Goal: Navigation & Orientation: Find specific page/section

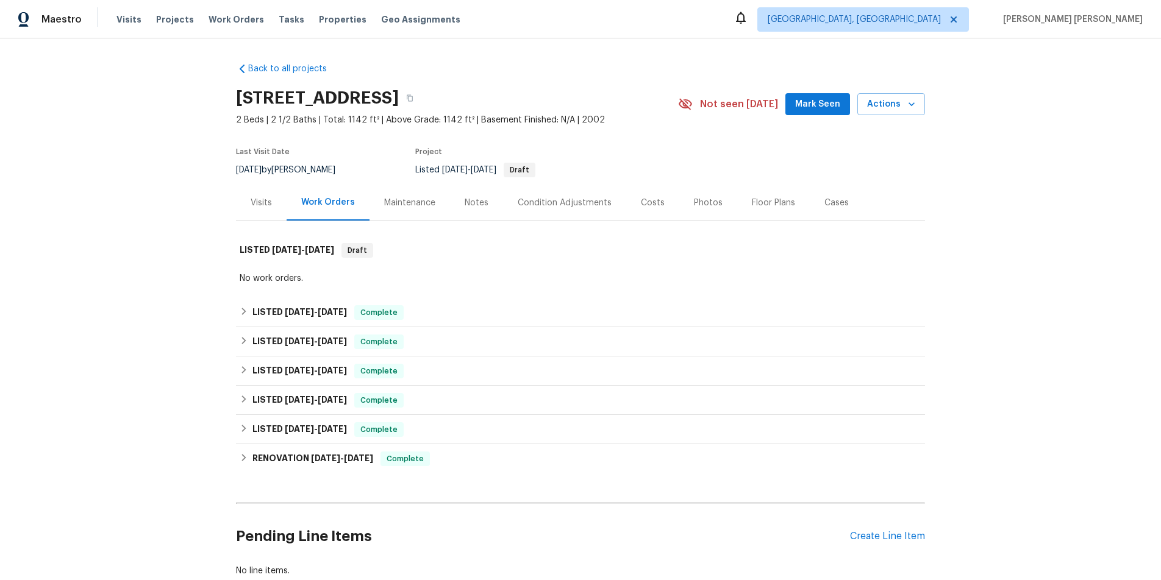
scroll to position [80, 0]
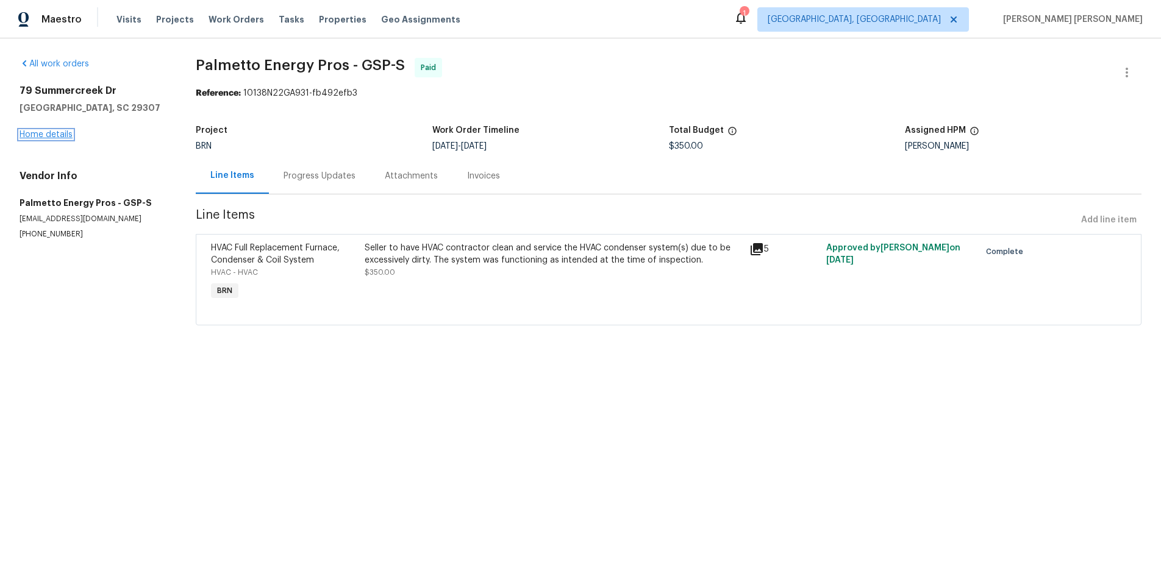
click at [66, 133] on link "Home details" at bounding box center [46, 134] width 53 height 9
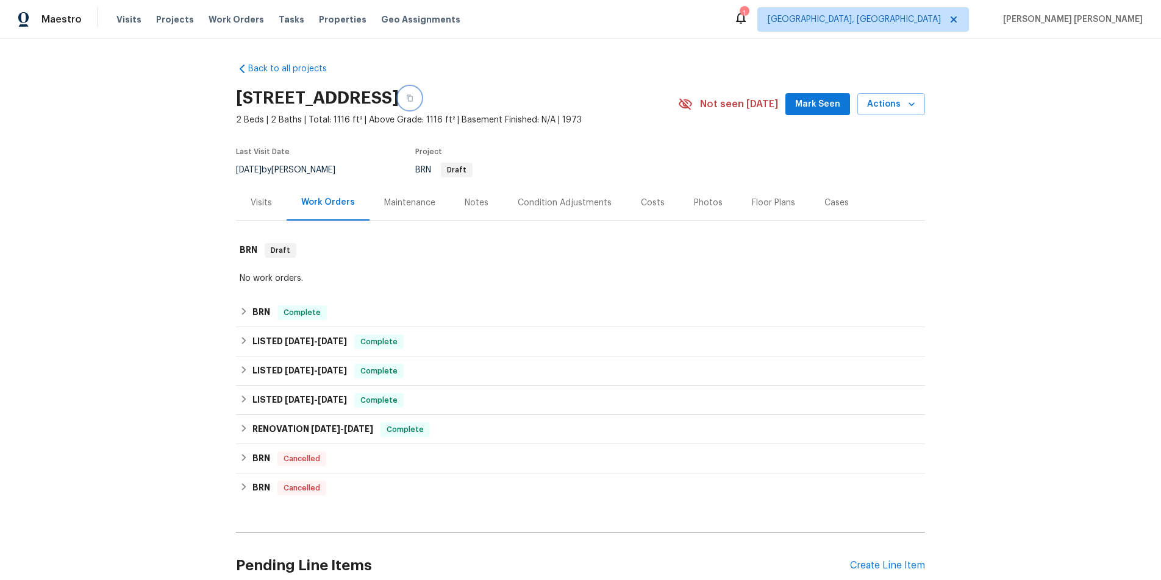
click at [413, 100] on icon "button" at bounding box center [410, 98] width 6 height 7
